Goal: Task Accomplishment & Management: Manage account settings

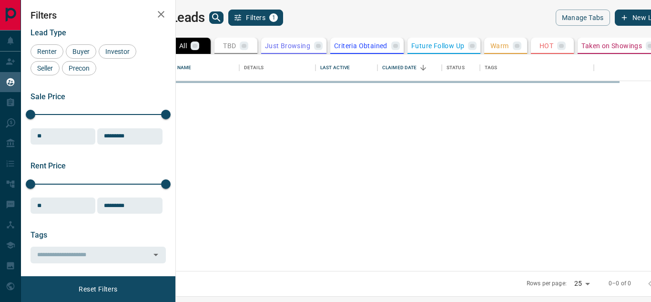
scroll to position [209, 464]
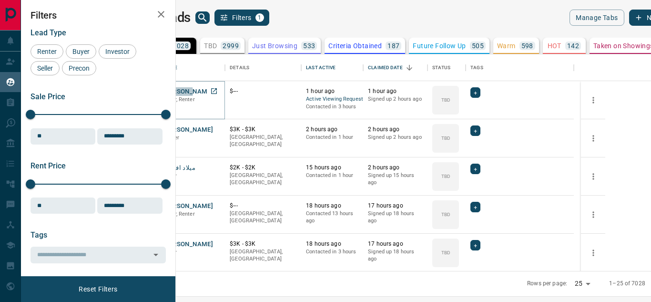
click at [213, 91] on button "[PERSON_NAME]" at bounding box center [188, 91] width 50 height 9
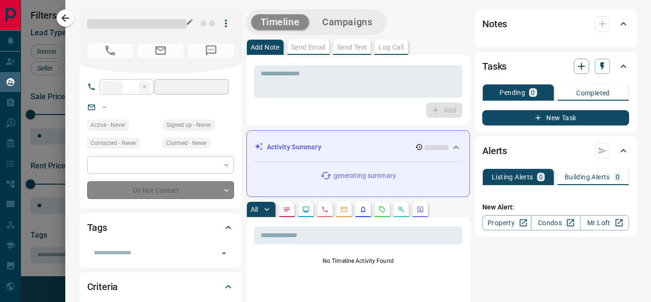
click at [133, 19] on h1 at bounding box center [136, 24] width 99 height 16
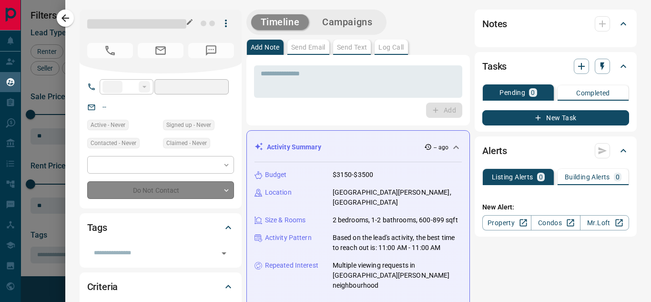
type input "**"
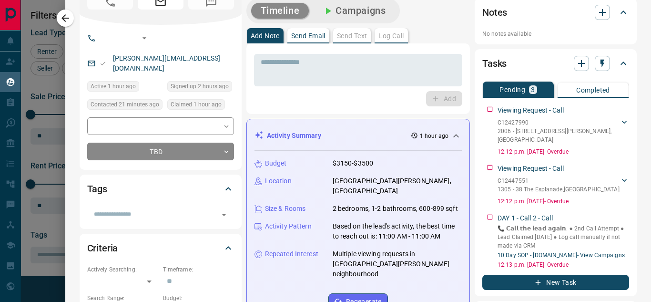
scroll to position [49, 0]
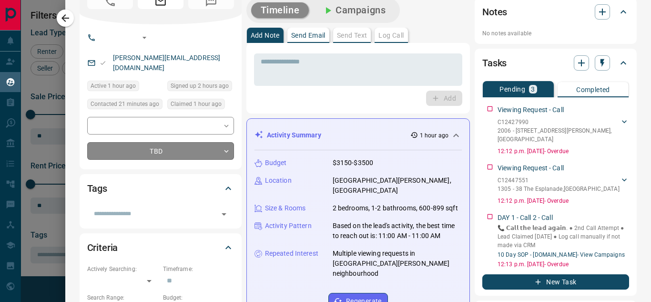
click at [213, 138] on body "Lead Transfers Claim Leads My Leads Tasks Opportunities Deals Campaigns Automat…" at bounding box center [325, 145] width 651 height 290
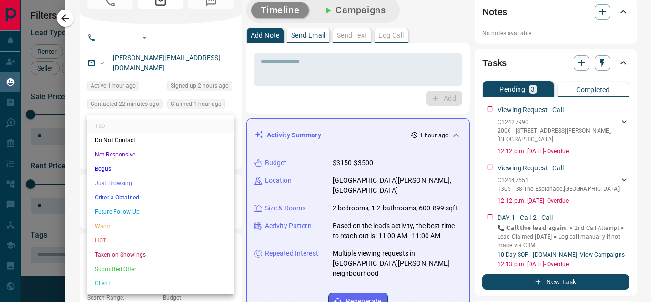
click at [305, 73] on div at bounding box center [325, 151] width 651 height 302
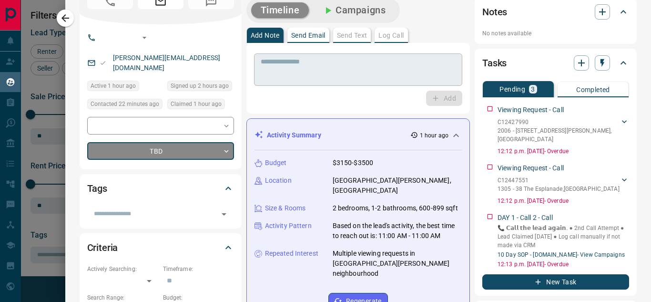
click at [303, 73] on textarea at bounding box center [358, 70] width 195 height 24
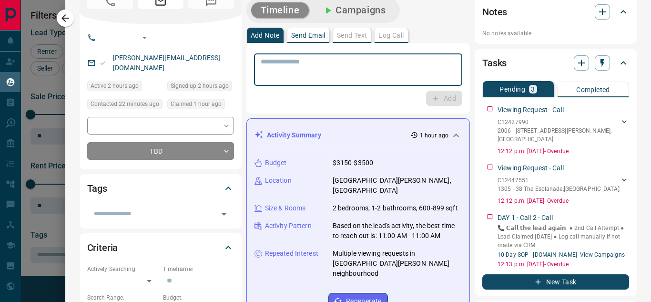
drag, startPoint x: 65, startPoint y: 17, endPoint x: 170, endPoint y: 4, distance: 105.5
click at [65, 17] on icon "button" at bounding box center [65, 17] width 11 height 11
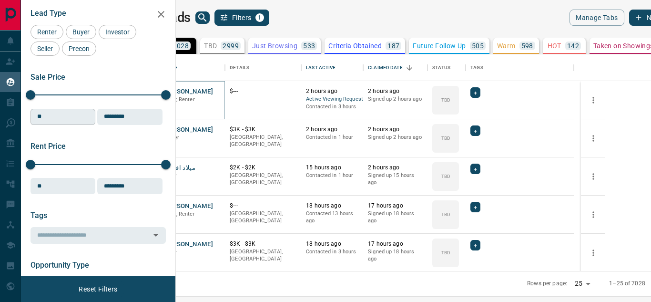
scroll to position [0, 0]
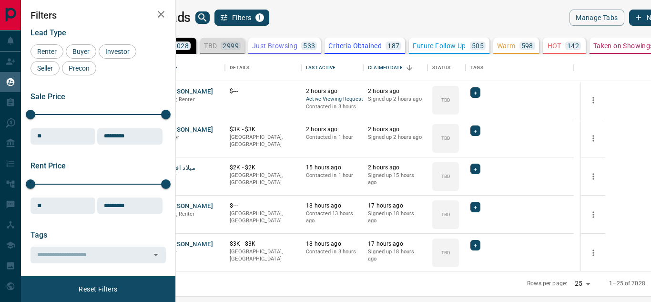
click at [217, 46] on p "TBD" at bounding box center [210, 45] width 13 height 7
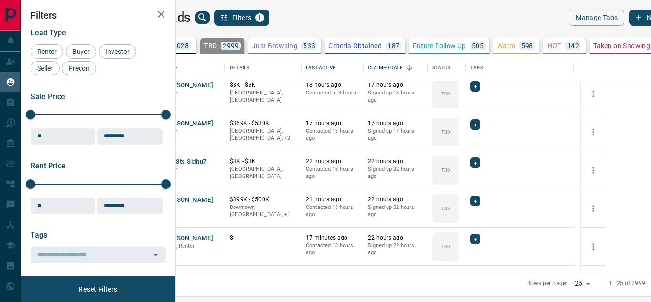
scroll to position [156, 0]
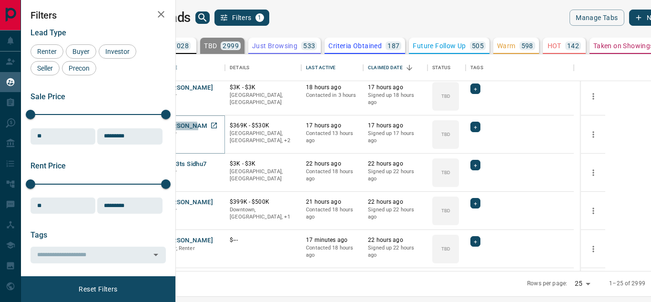
click at [213, 128] on button "[PERSON_NAME]" at bounding box center [188, 125] width 50 height 9
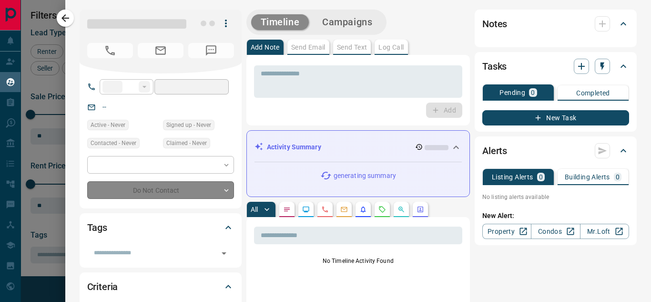
click at [67, 17] on icon "button" at bounding box center [65, 17] width 11 height 11
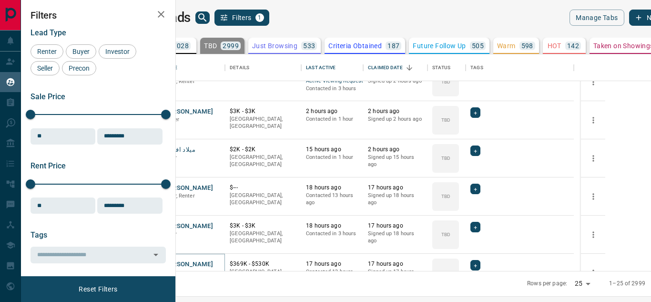
scroll to position [0, 0]
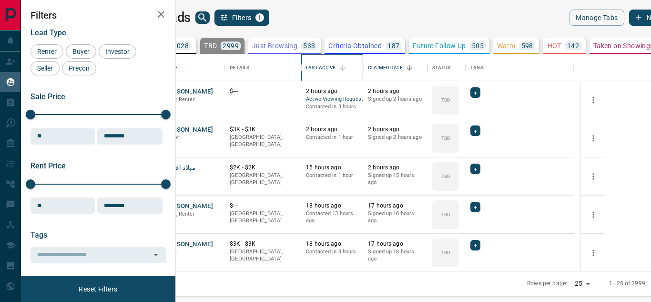
click at [335, 66] on div "Last Active" at bounding box center [321, 67] width 30 height 27
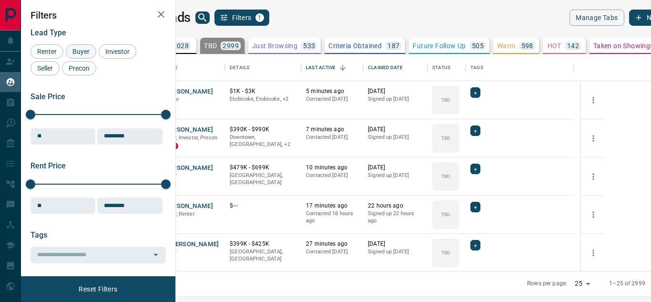
click at [84, 49] on span "Buyer" at bounding box center [81, 52] width 24 height 8
click at [45, 66] on span "Seller" at bounding box center [45, 68] width 22 height 8
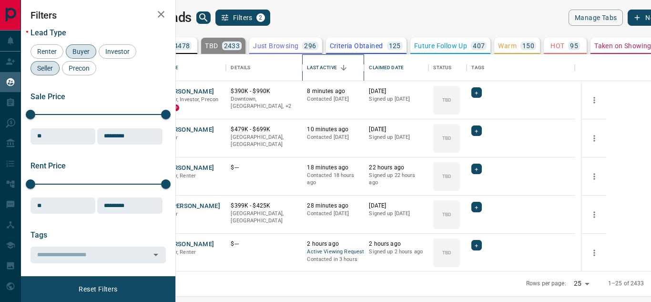
click at [336, 71] on div "Last Active" at bounding box center [322, 67] width 30 height 27
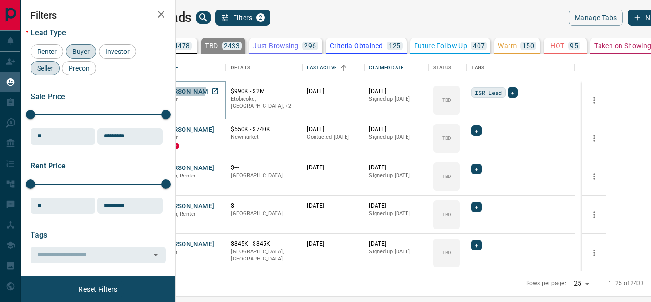
click at [214, 89] on button "[PERSON_NAME]" at bounding box center [189, 91] width 50 height 9
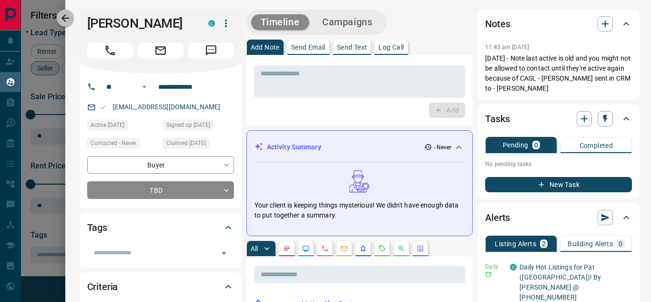
drag, startPoint x: 71, startPoint y: 15, endPoint x: 245, endPoint y: 98, distance: 193.5
click at [71, 15] on icon "button" at bounding box center [65, 17] width 11 height 11
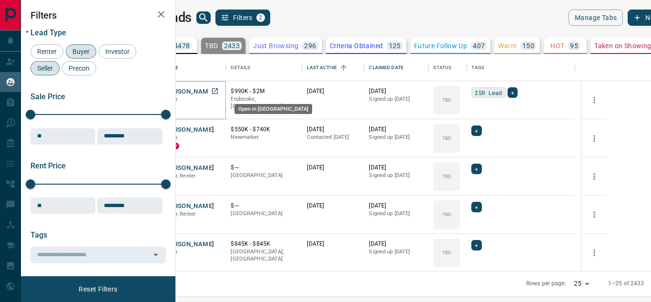
click at [218, 88] on icon "Open in New Tab" at bounding box center [215, 91] width 6 height 6
click at [165, 76] on div "Filters Lead Type Renter Buyer Investor Seller Precon Sale Price 0 5500000 Sale…" at bounding box center [98, 138] width 154 height 276
click at [219, 169] on icon "Open in New Tab" at bounding box center [215, 167] width 8 height 8
